Goal: Navigation & Orientation: Understand site structure

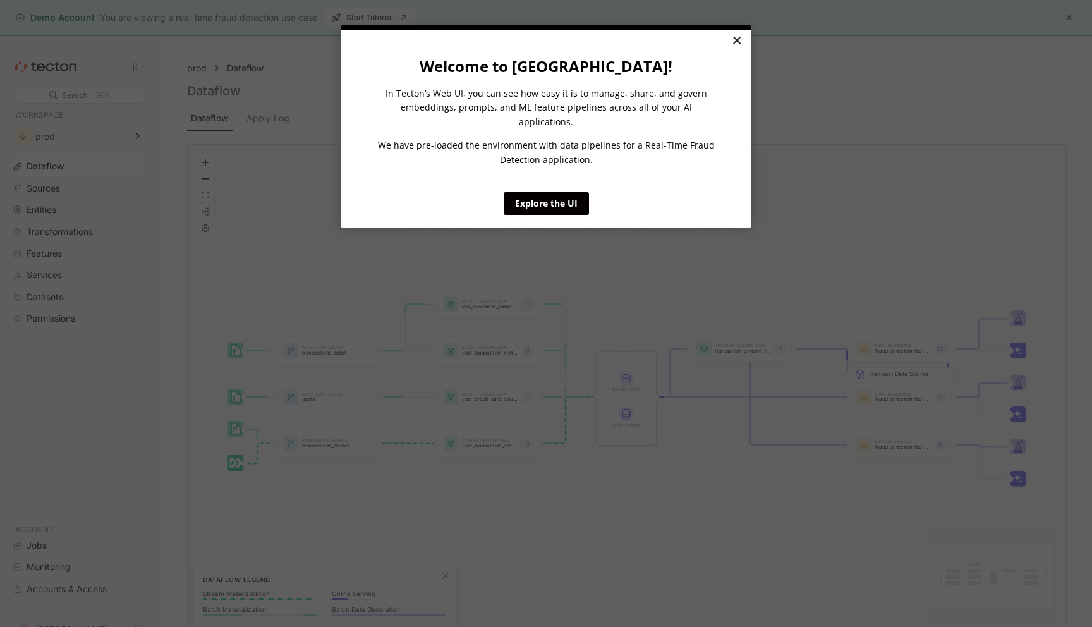
click at [741, 39] on link "×" at bounding box center [736, 41] width 22 height 23
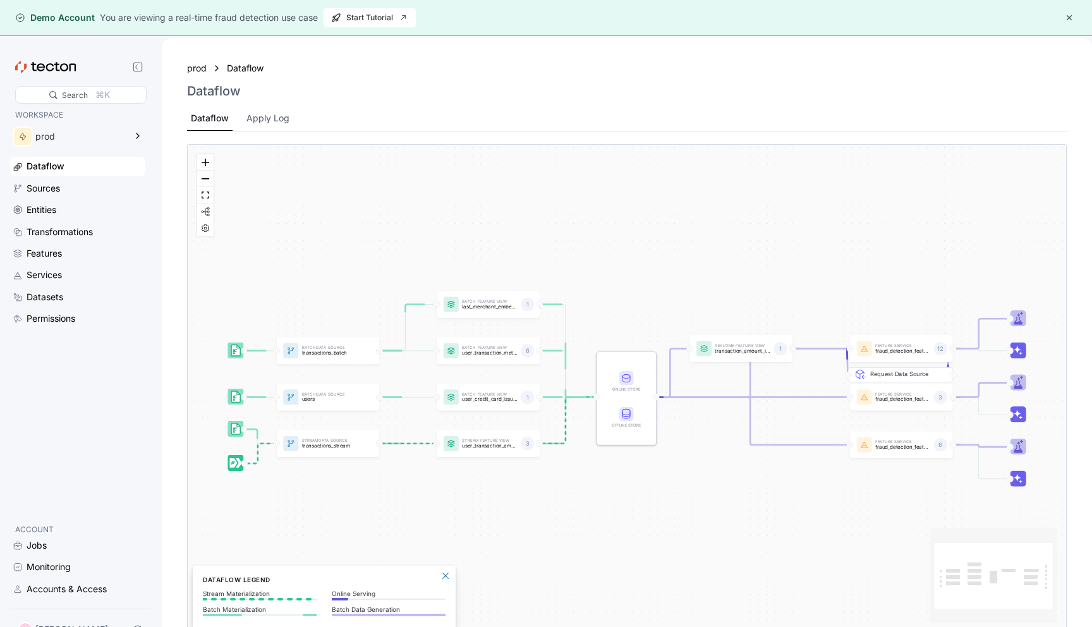
click at [1065, 15] on button "button" at bounding box center [1069, 17] width 15 height 15
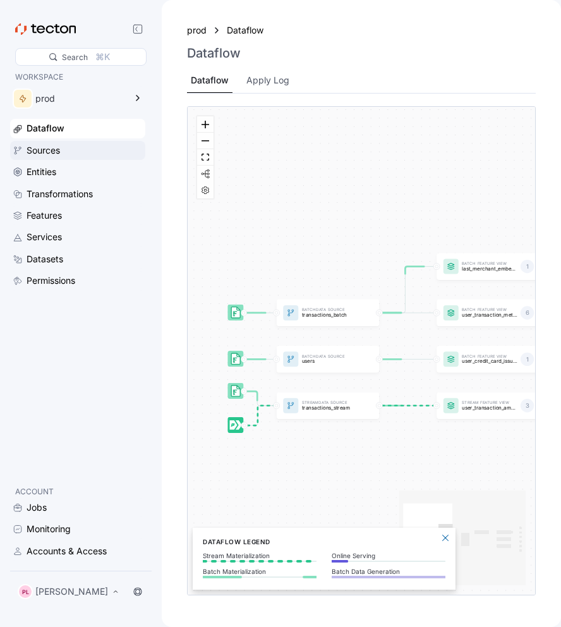
click at [49, 150] on div "Sources" at bounding box center [43, 150] width 33 height 14
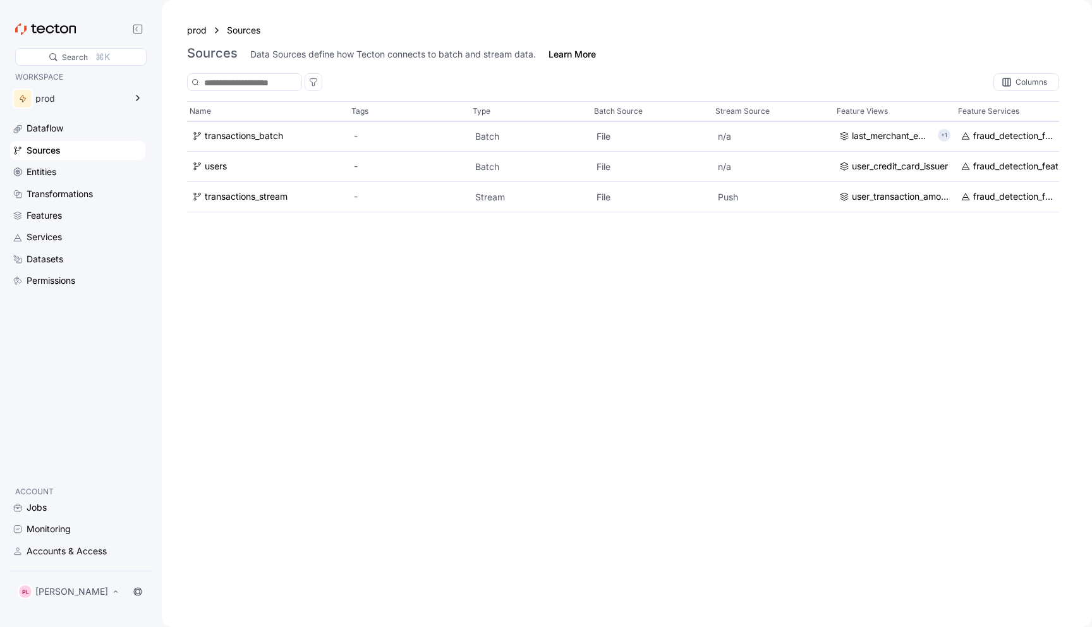
click at [92, 162] on div "Dataflow Sources Entities Transformations Features Services Datasets Permissions" at bounding box center [77, 204] width 135 height 171
click at [90, 167] on div "Entities" at bounding box center [85, 172] width 116 height 14
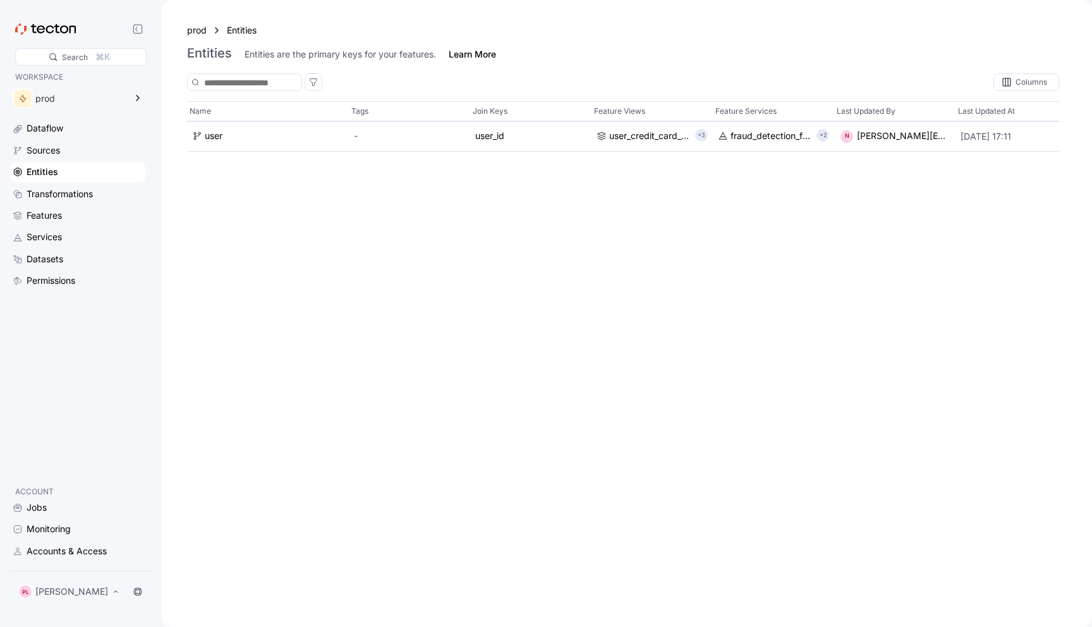
click at [87, 180] on div "Entities" at bounding box center [77, 171] width 135 height 19
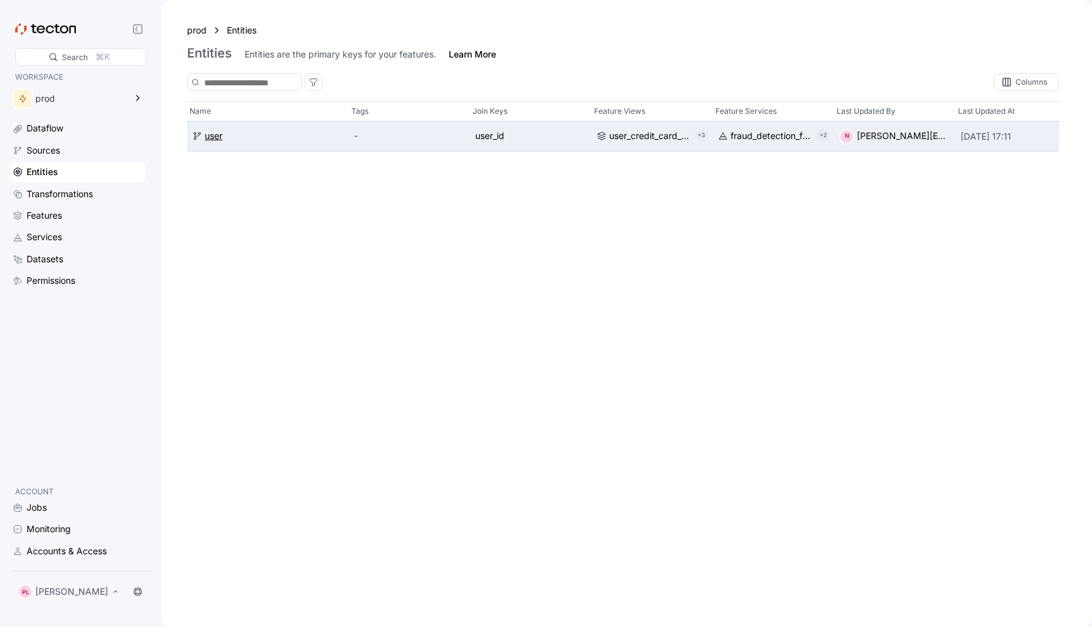
click at [209, 140] on div "user" at bounding box center [214, 137] width 18 height 14
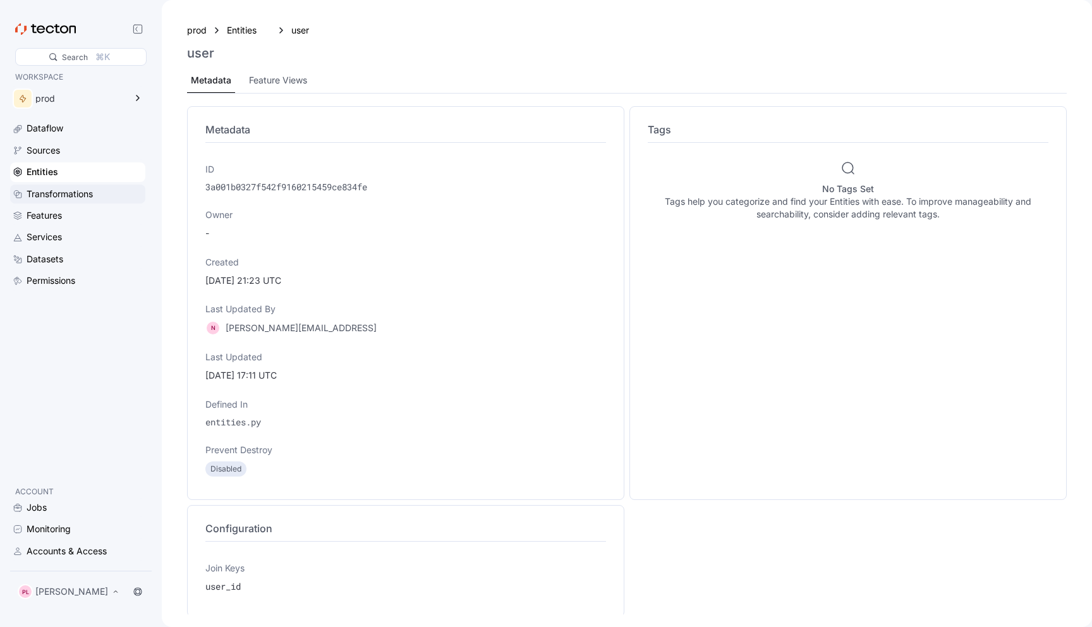
click at [116, 192] on div "Transformations" at bounding box center [85, 194] width 116 height 14
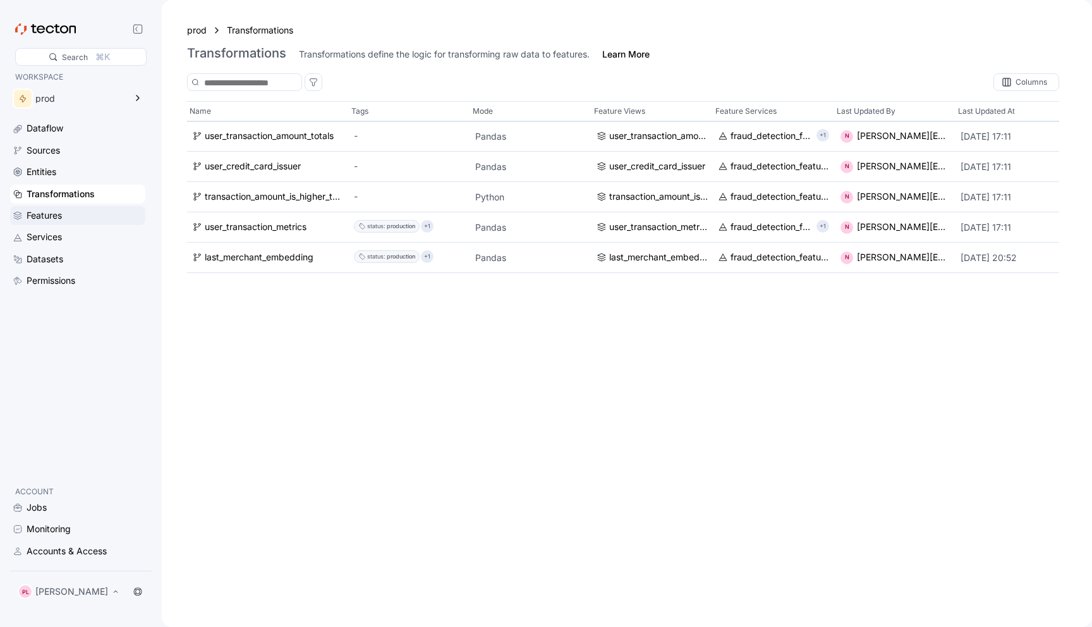
click at [97, 214] on div "Features" at bounding box center [85, 216] width 116 height 14
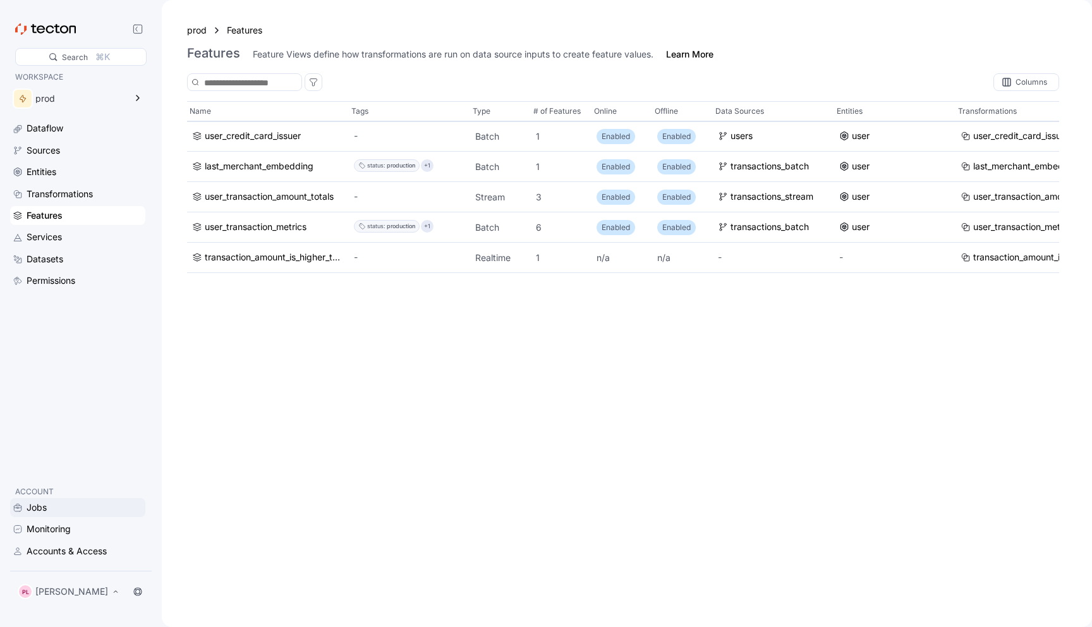
click at [33, 500] on div "Jobs" at bounding box center [37, 507] width 20 height 14
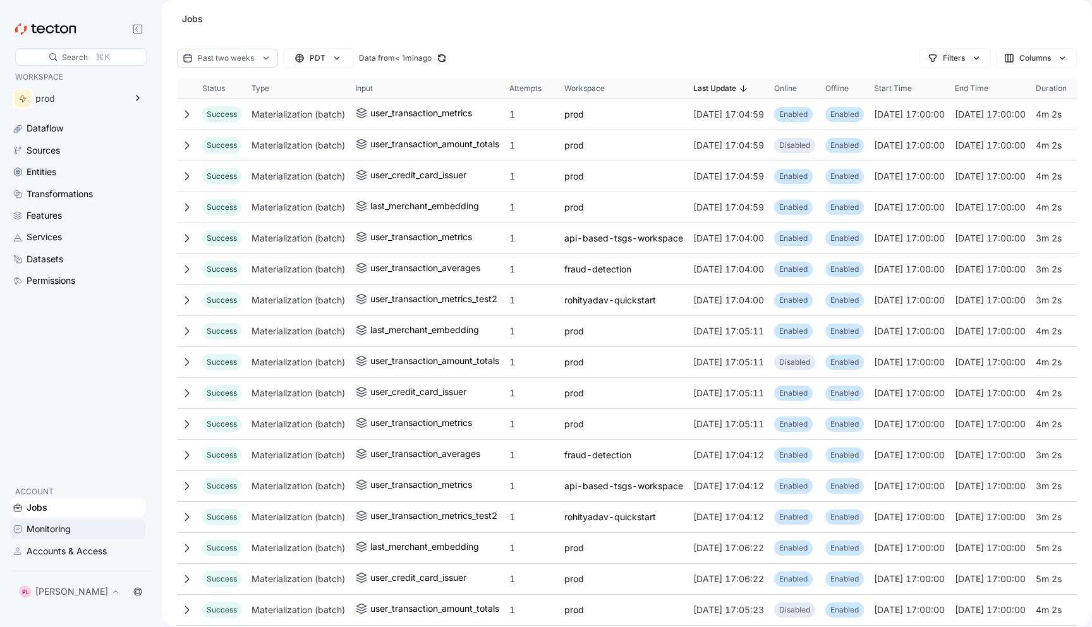
click at [35, 522] on div "Monitoring" at bounding box center [49, 529] width 44 height 14
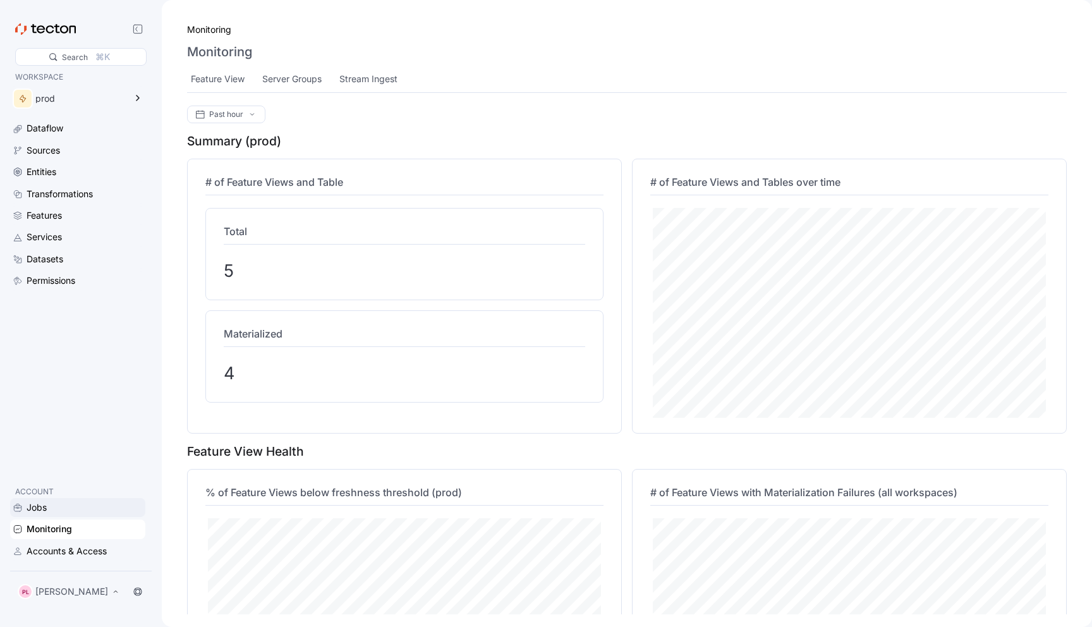
click at [41, 504] on div "Jobs" at bounding box center [37, 507] width 20 height 14
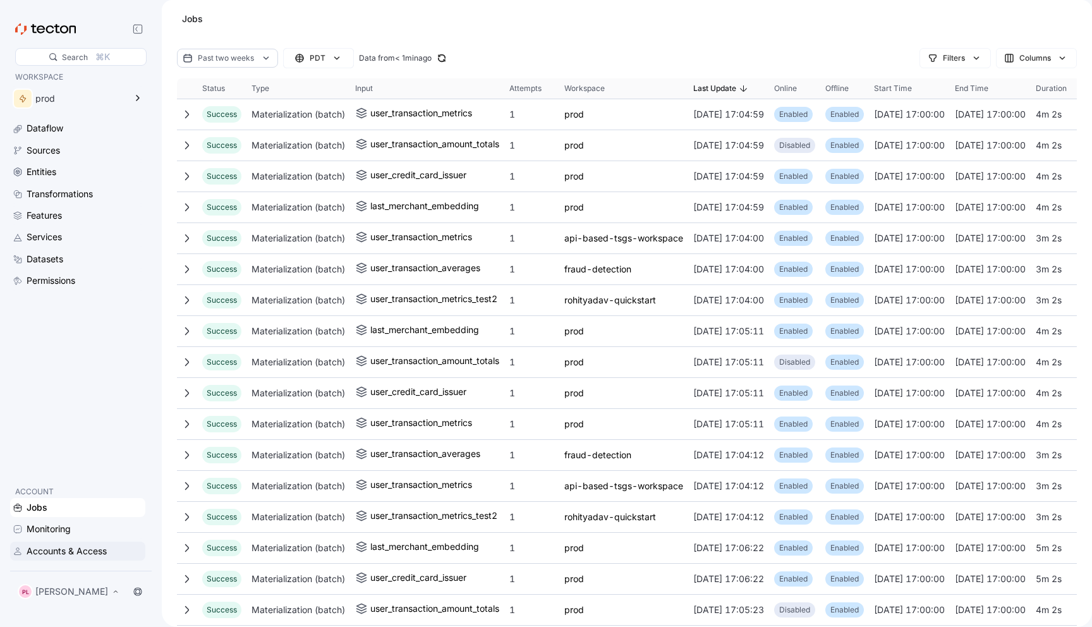
click at [53, 546] on div "Accounts & Access" at bounding box center [67, 551] width 80 height 14
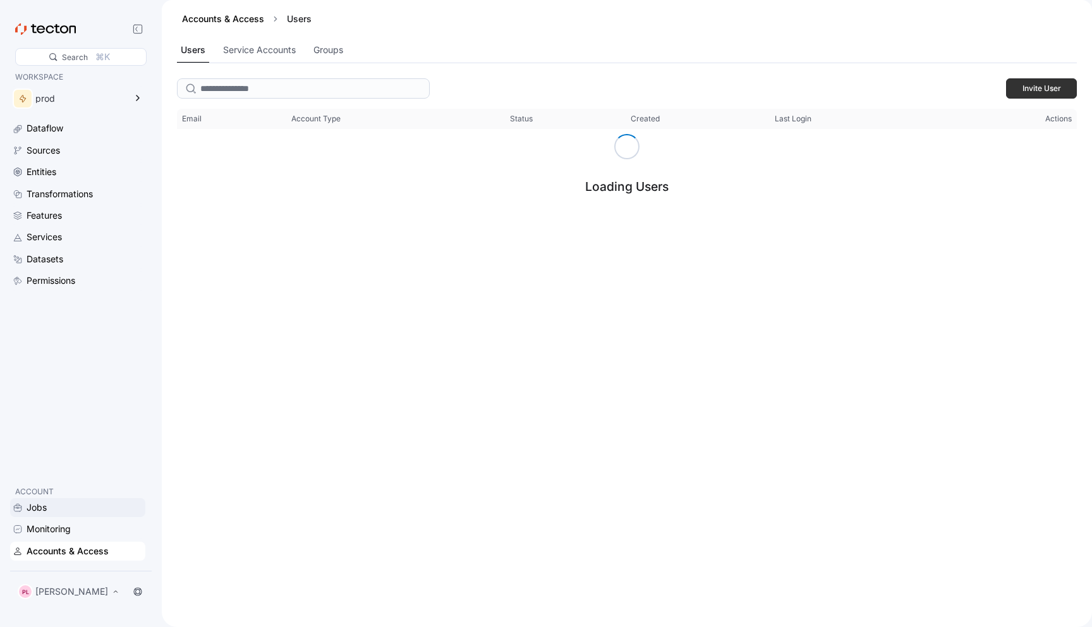
click at [55, 500] on div "Jobs" at bounding box center [85, 507] width 116 height 14
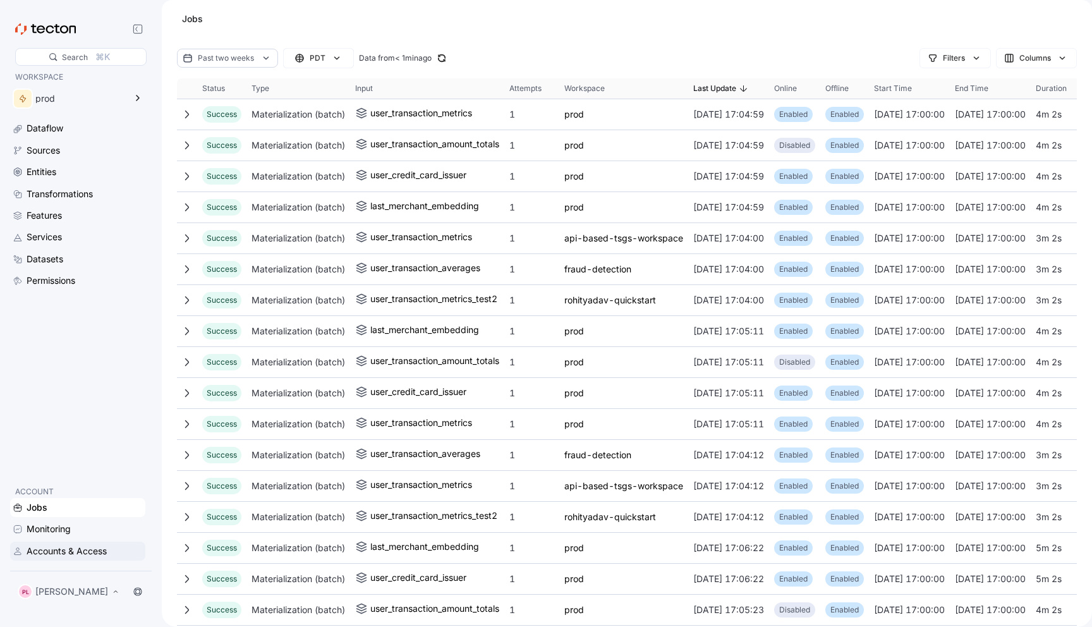
click at [59, 544] on div "Accounts & Access" at bounding box center [67, 551] width 80 height 14
click at [30, 286] on div "Permissions" at bounding box center [51, 281] width 49 height 14
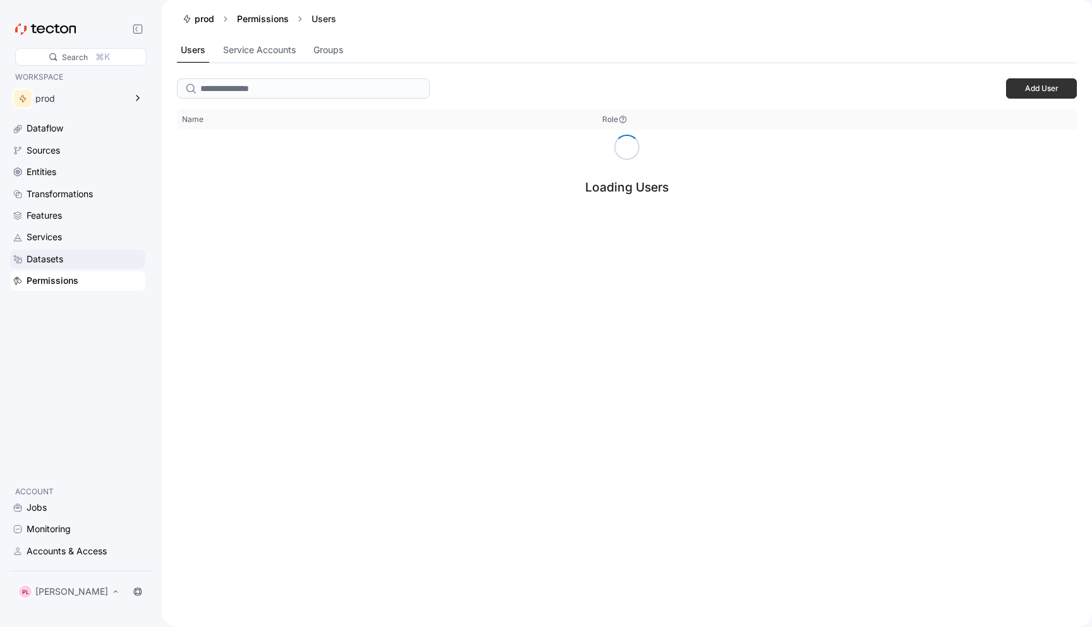
click at [45, 259] on div "Datasets" at bounding box center [45, 259] width 37 height 14
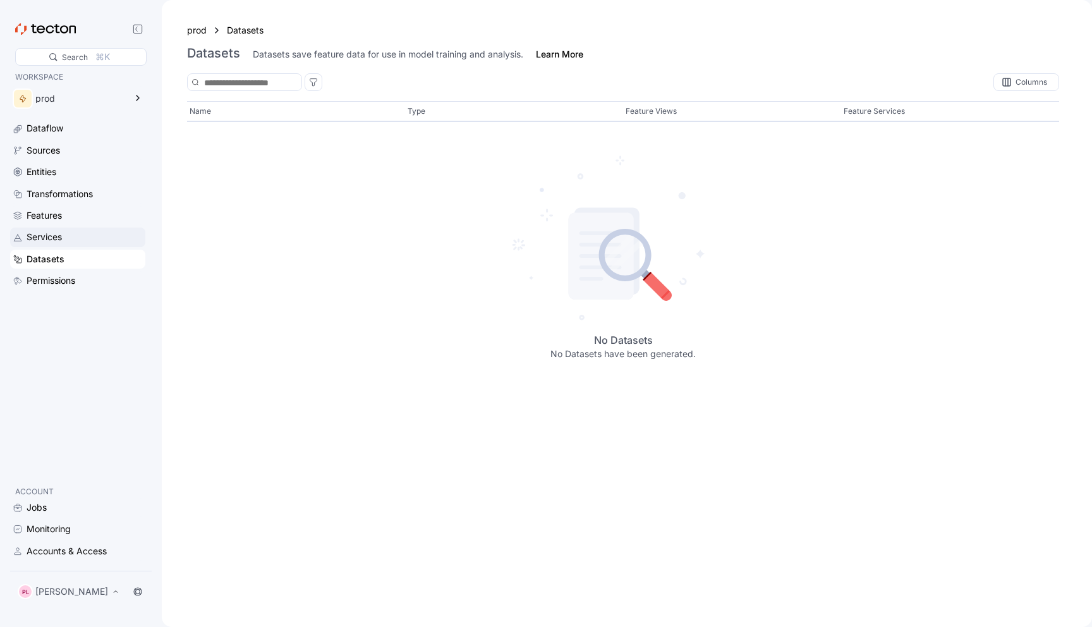
click at [56, 232] on div "Services" at bounding box center [44, 237] width 35 height 14
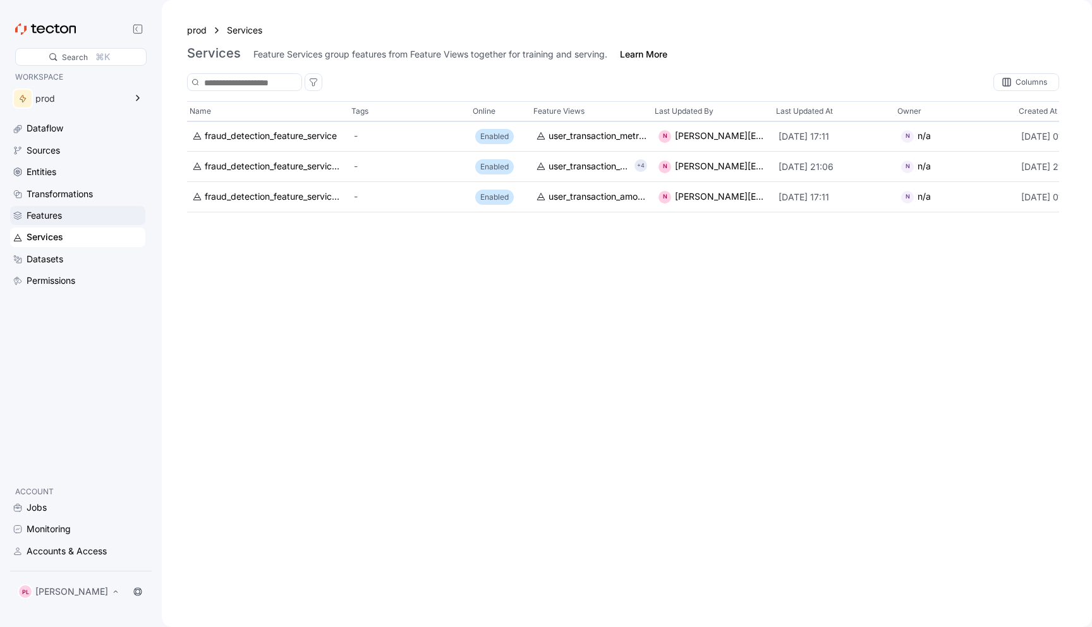
click at [62, 217] on div "Features" at bounding box center [44, 216] width 35 height 14
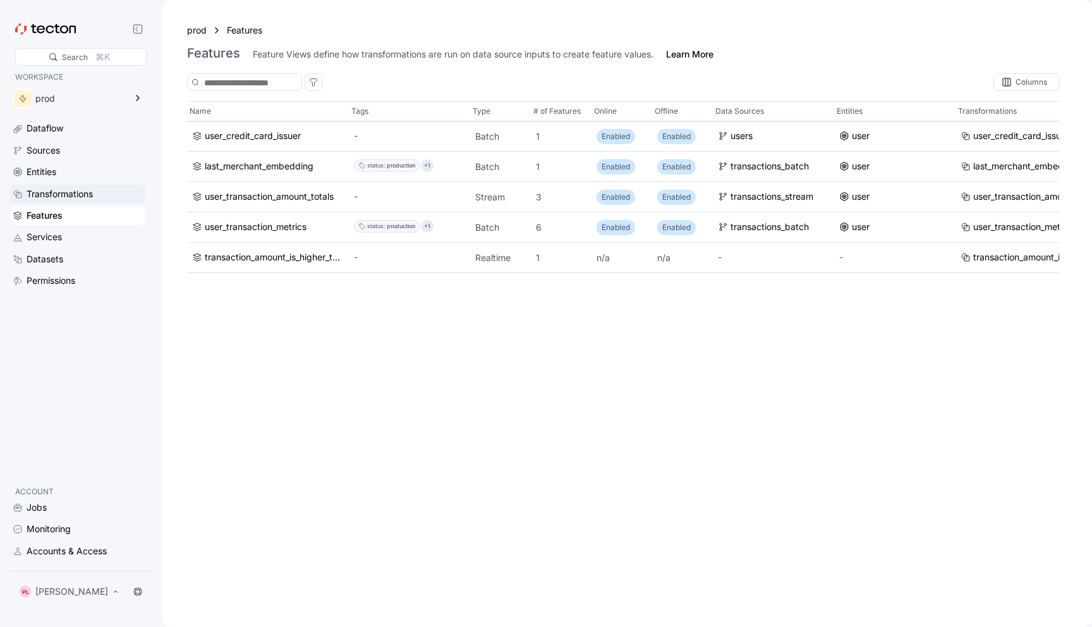
click at [67, 191] on div "Transformations" at bounding box center [60, 194] width 66 height 14
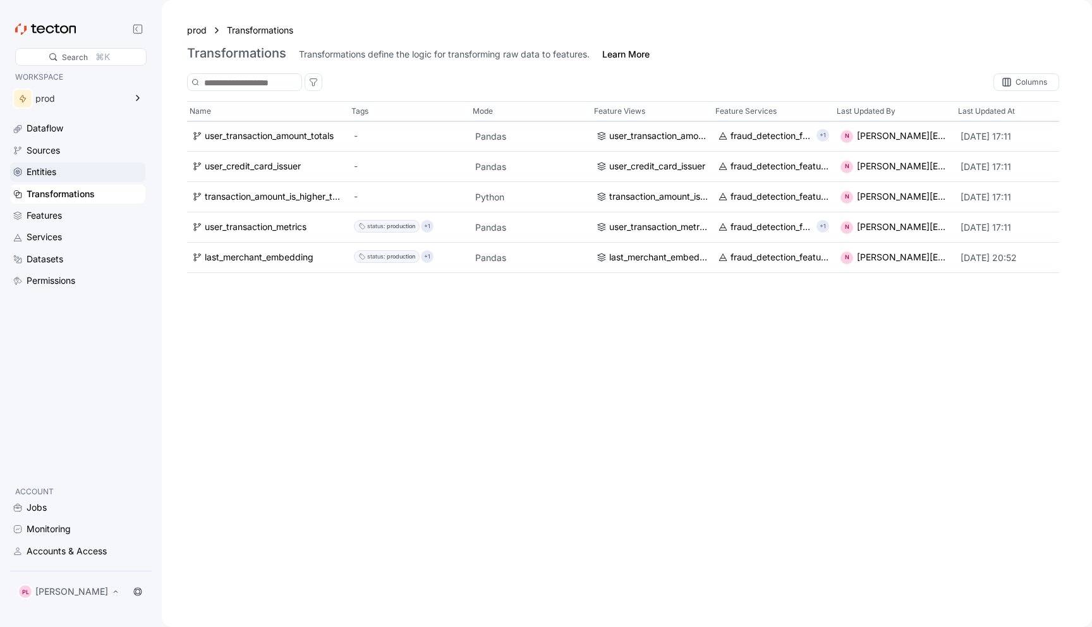
click at [68, 169] on div "Entities" at bounding box center [85, 172] width 116 height 14
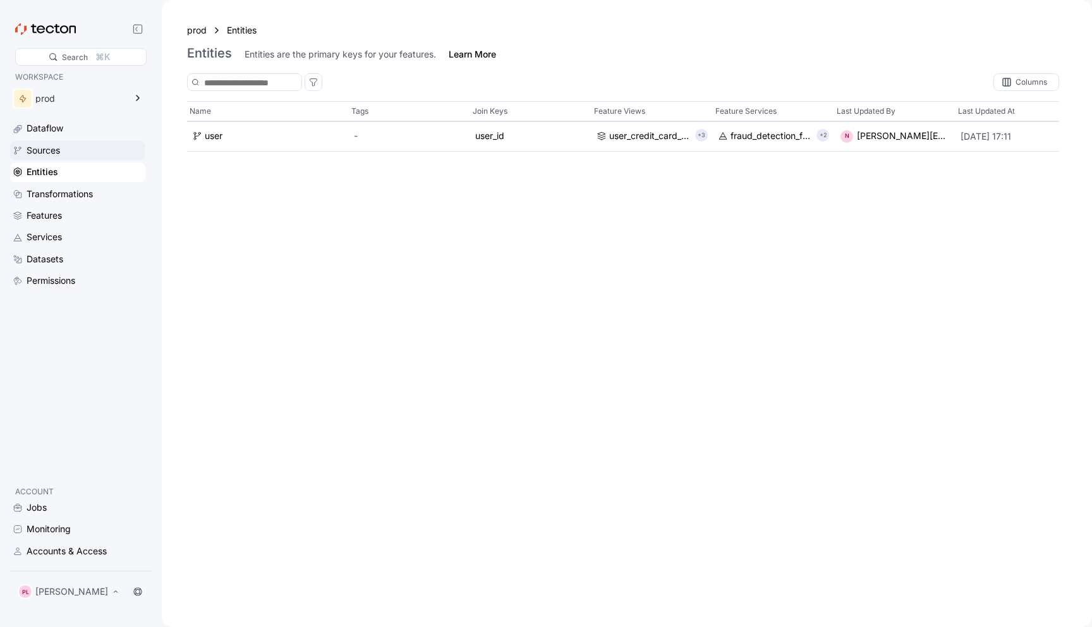
click at [73, 154] on div "Sources" at bounding box center [85, 150] width 116 height 14
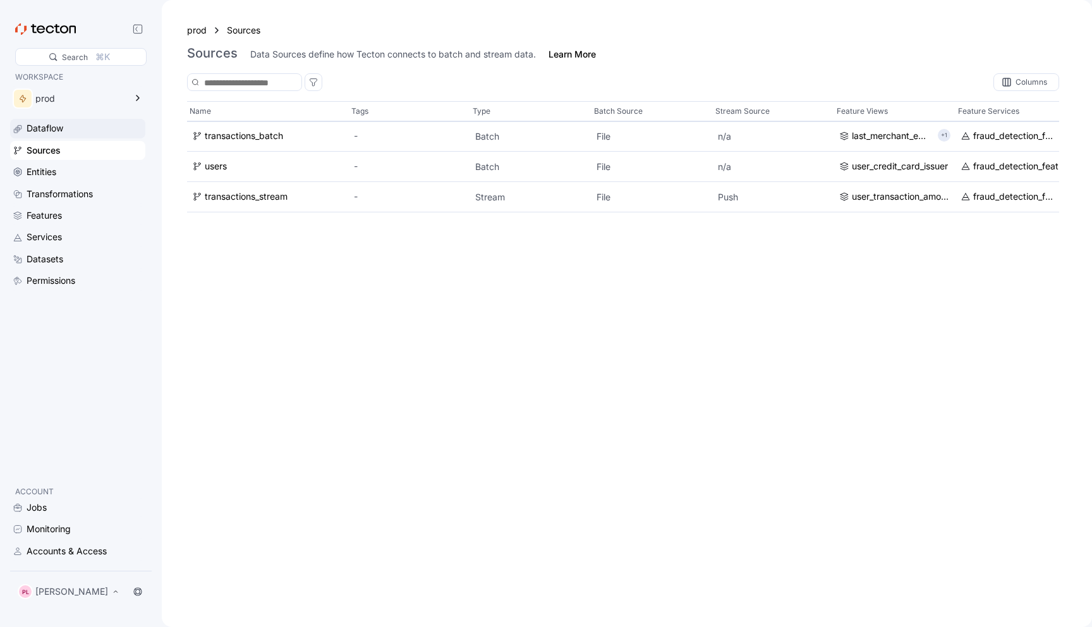
click at [83, 133] on div "Dataflow" at bounding box center [85, 128] width 116 height 14
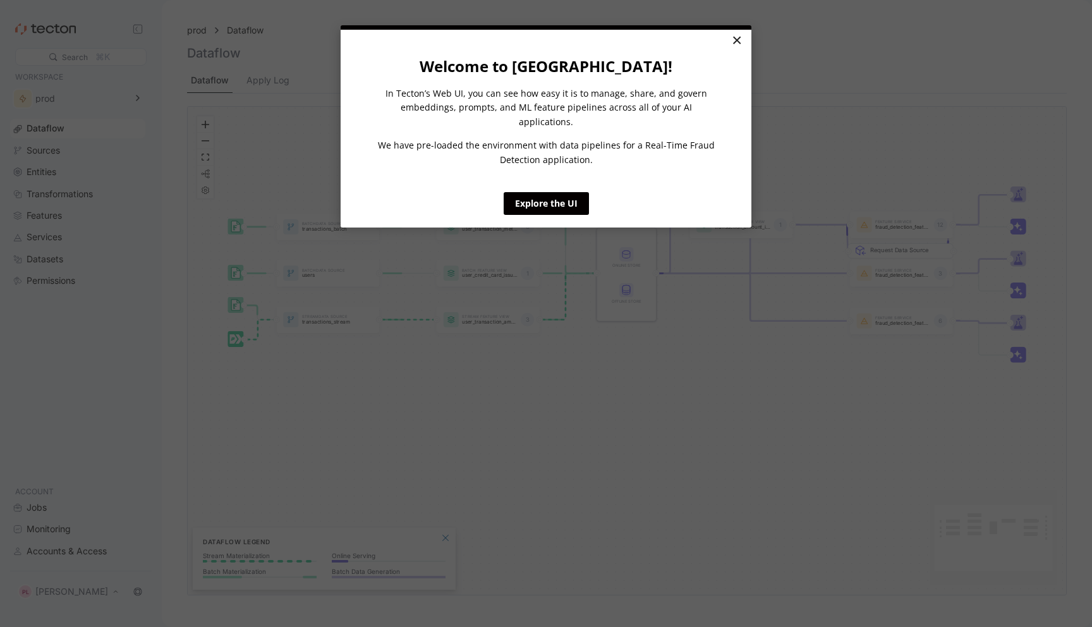
click at [728, 42] on link "×" at bounding box center [736, 41] width 22 height 23
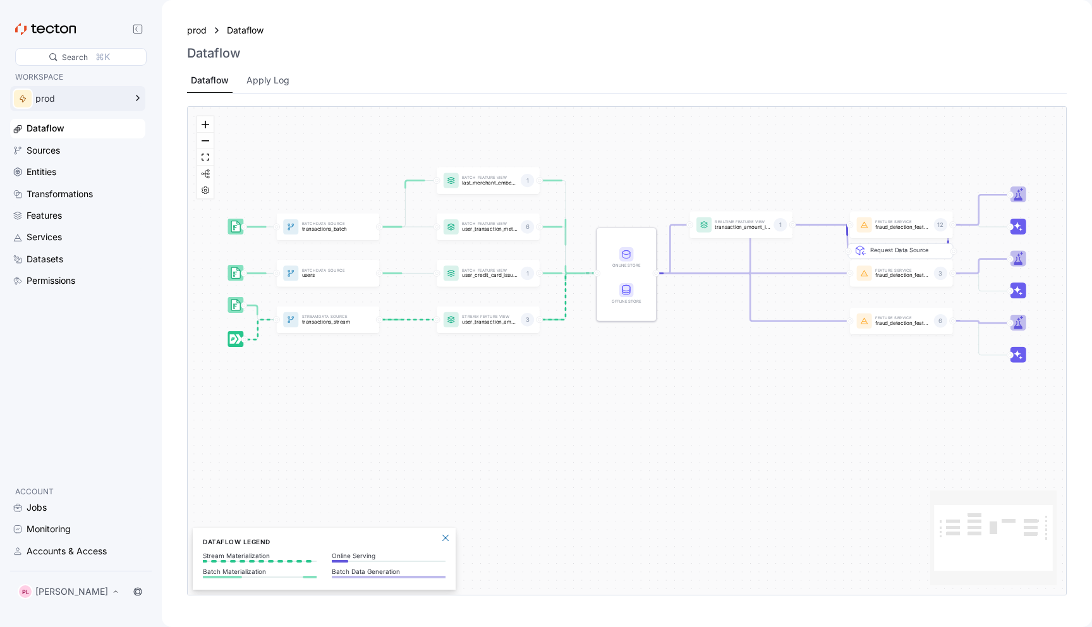
click at [128, 105] on div "prod" at bounding box center [77, 98] width 135 height 25
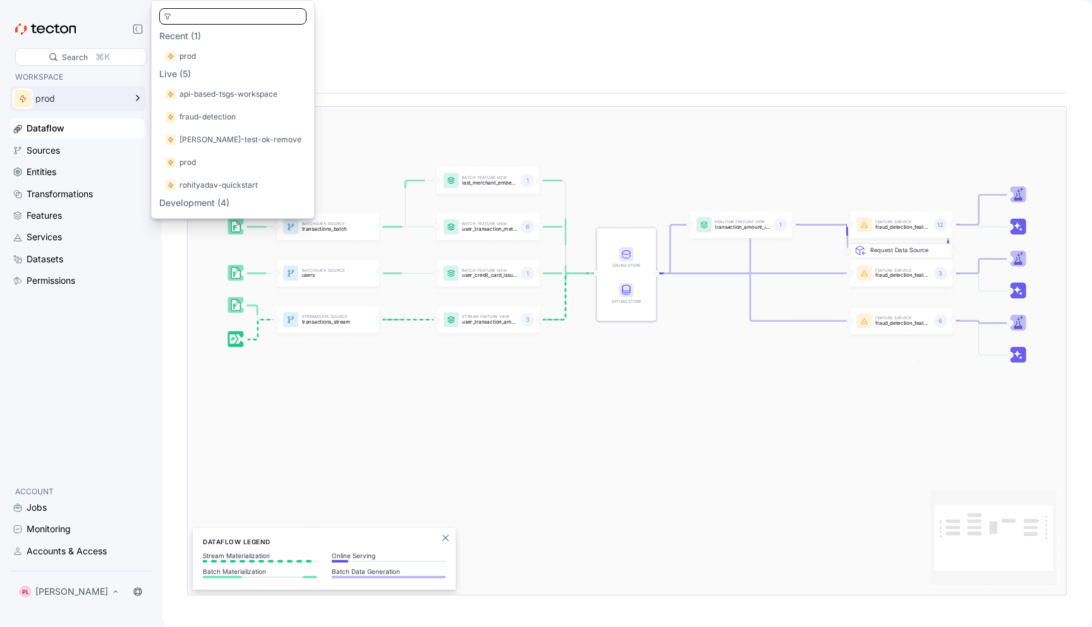
click at [128, 105] on div "prod" at bounding box center [77, 98] width 135 height 25
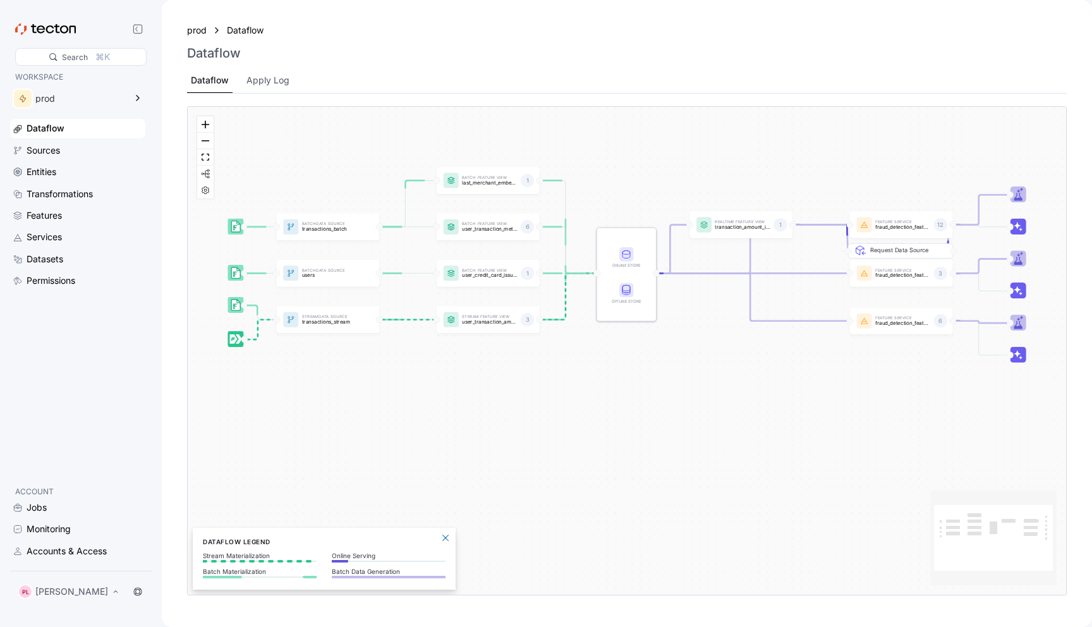
click at [101, 30] on div at bounding box center [70, 28] width 111 height 11
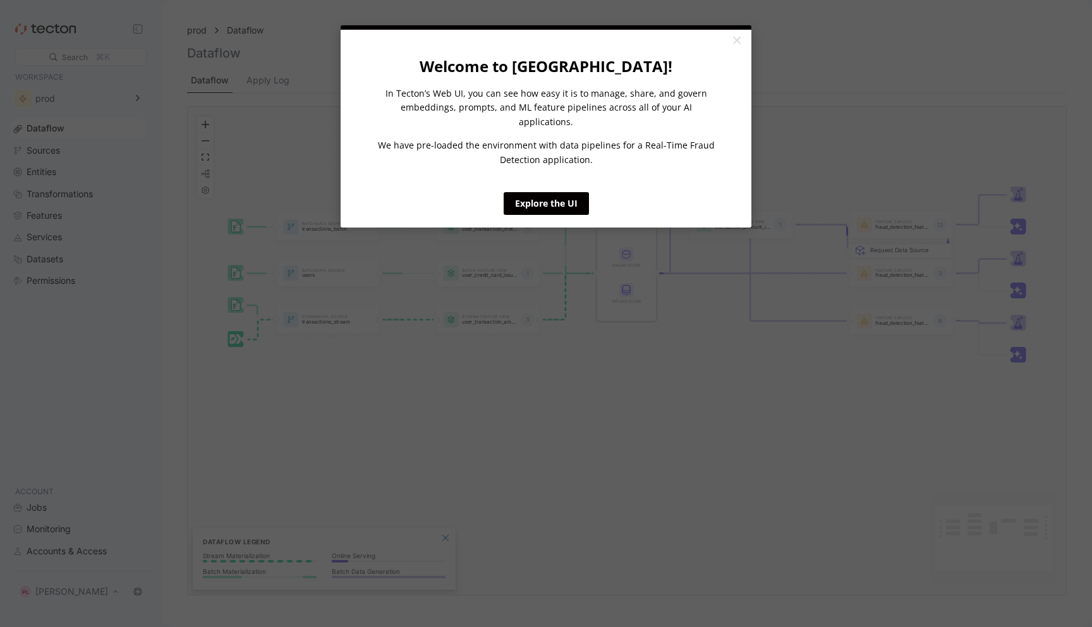
click appcues "× Welcome to [GEOGRAPHIC_DATA]! In Tecton’s Web UI, you can see how easy it is …"
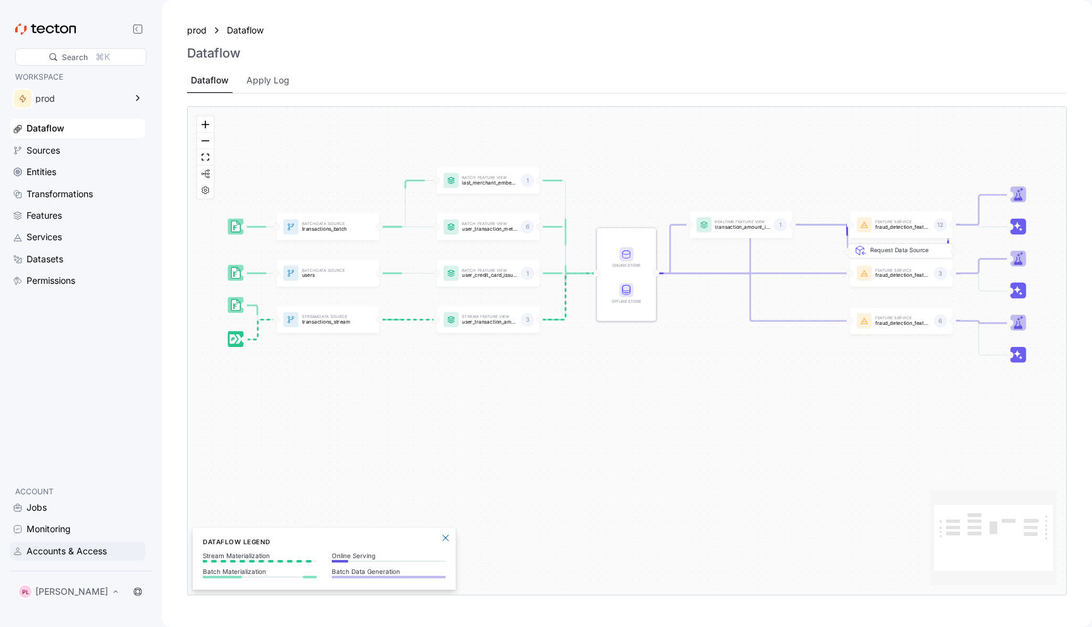
click at [80, 548] on div "Accounts & Access" at bounding box center [67, 551] width 80 height 14
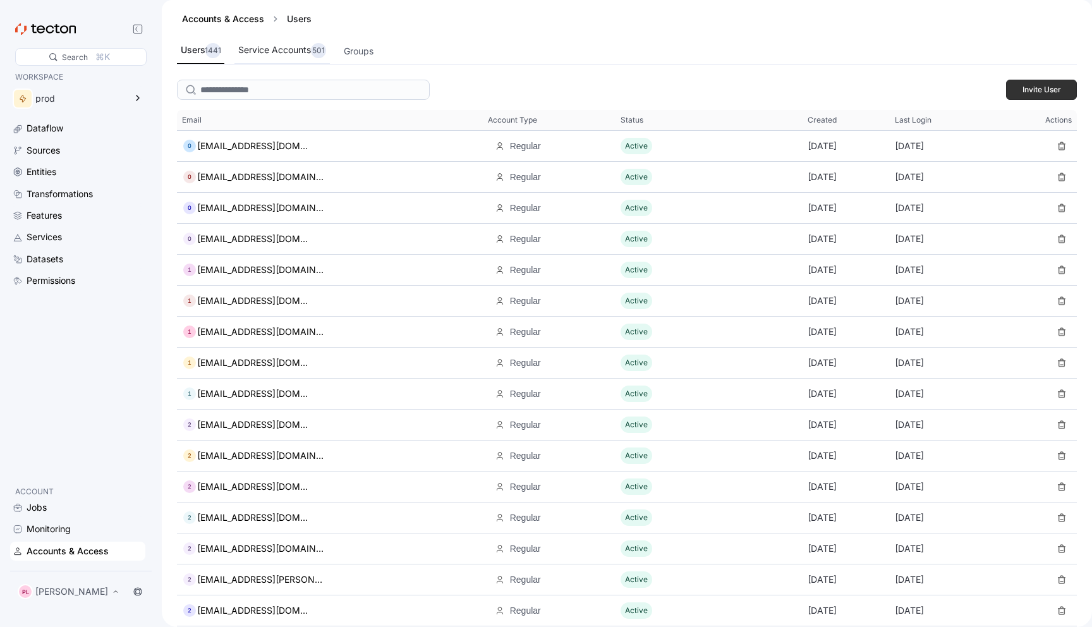
click at [257, 54] on div "Service Accounts 501" at bounding box center [282, 50] width 88 height 15
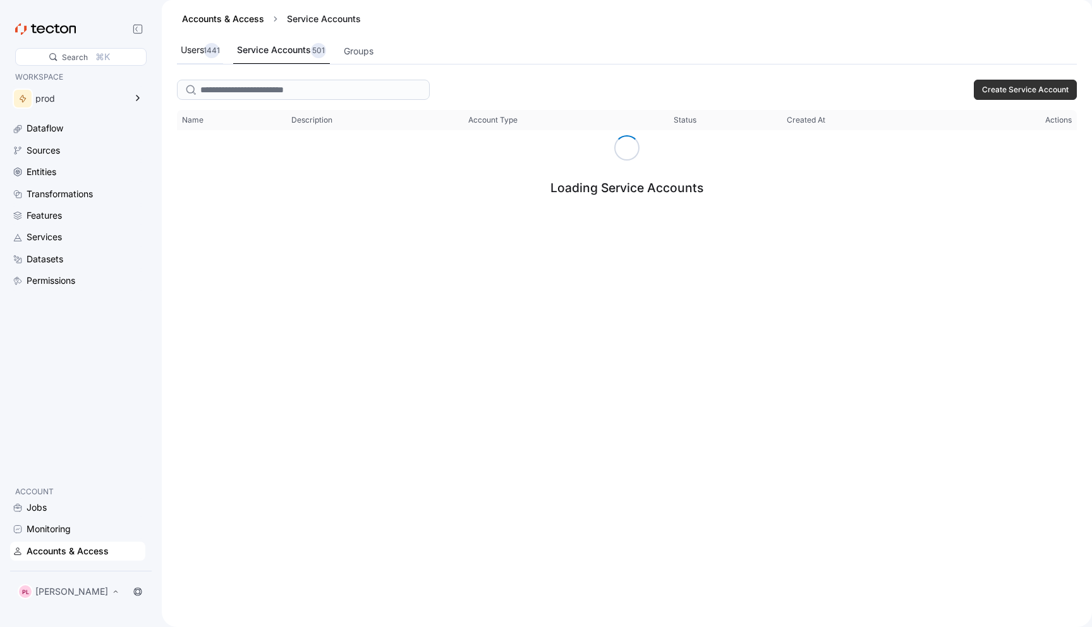
click at [202, 47] on div "Users 1441" at bounding box center [200, 50] width 39 height 15
click at [210, 57] on div "1441" at bounding box center [211, 50] width 15 height 15
